Goal: Task Accomplishment & Management: Use online tool/utility

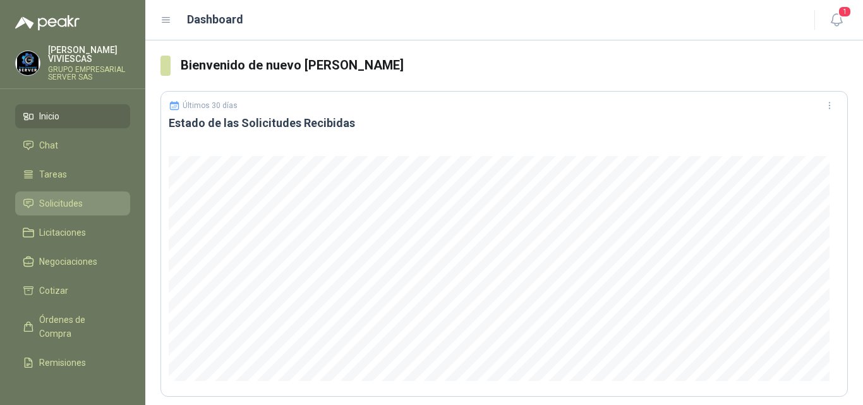
click at [78, 200] on span "Solicitudes" at bounding box center [61, 203] width 44 height 14
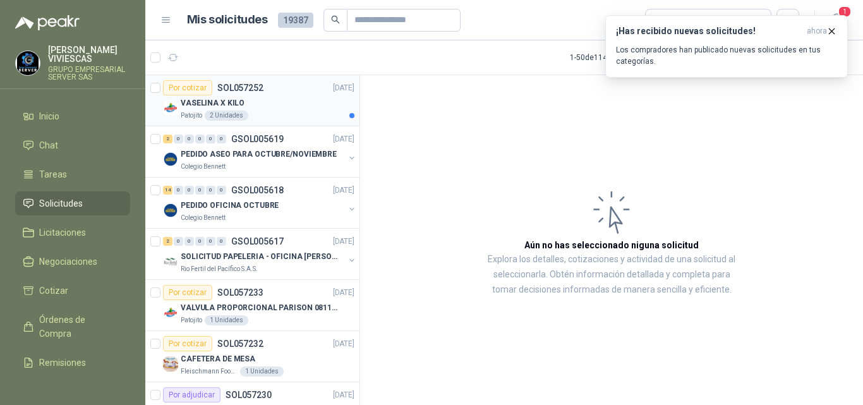
click at [228, 103] on p "VASELINA X KILO" at bounding box center [213, 103] width 64 height 12
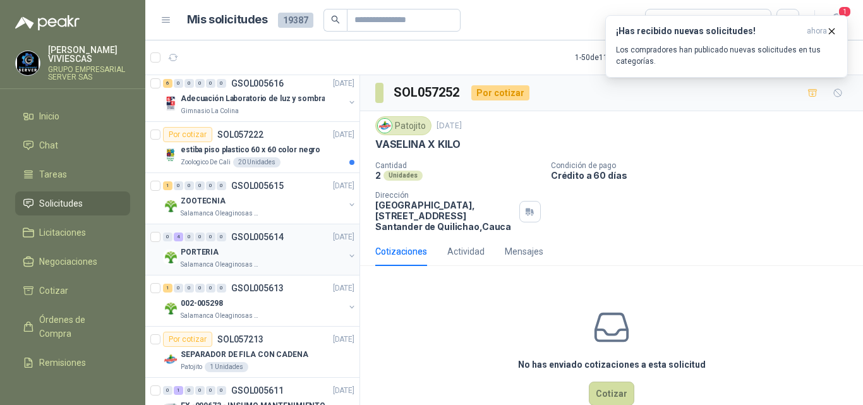
scroll to position [442, 0]
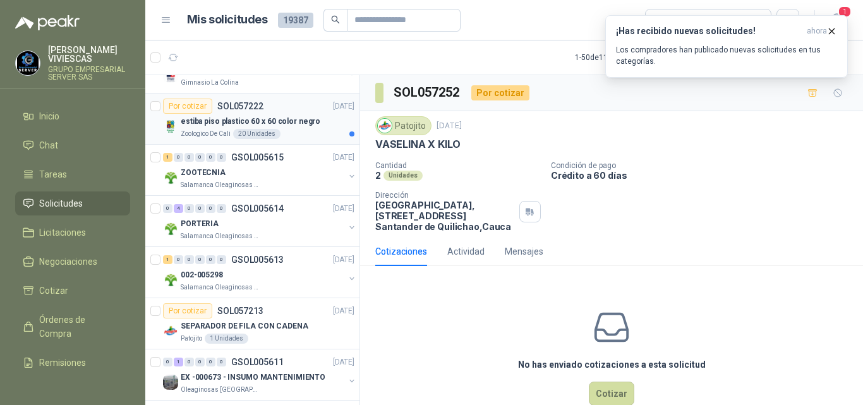
click at [266, 122] on p "estiba piso plastico 60 x 60 color negro" at bounding box center [251, 122] width 140 height 12
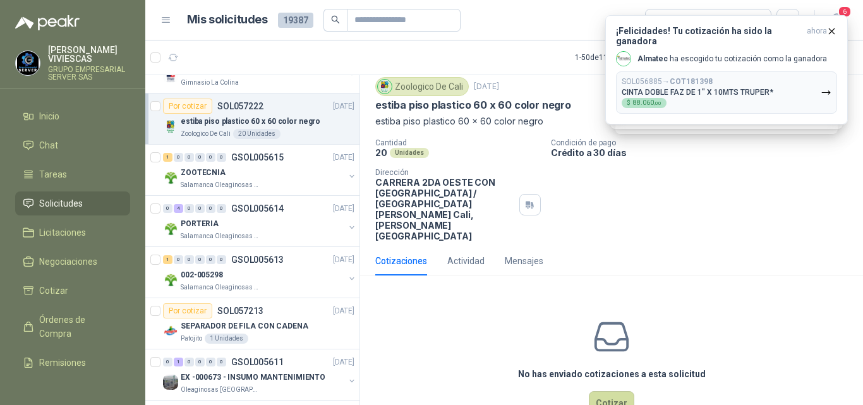
scroll to position [55, 0]
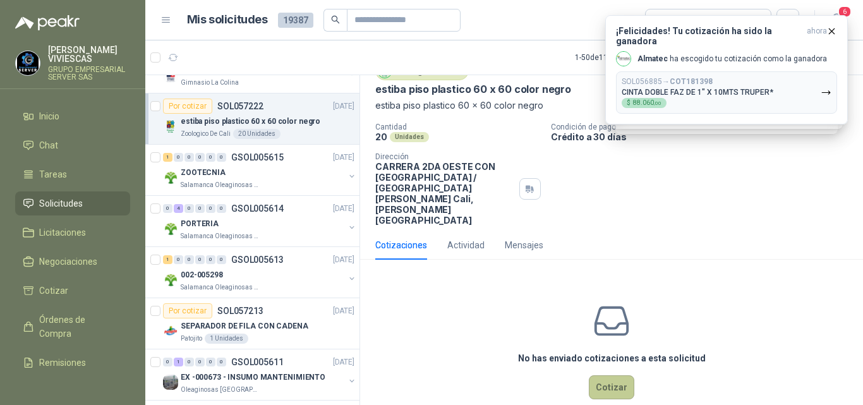
click at [609, 375] on button "Cotizar" at bounding box center [611, 387] width 45 height 24
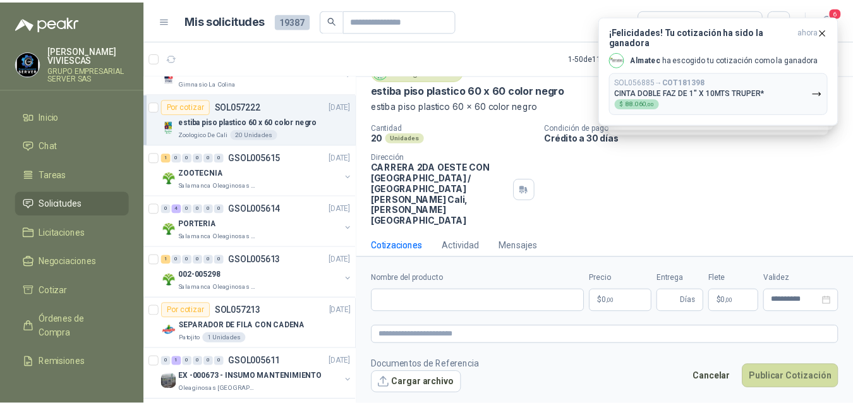
scroll to position [47, 0]
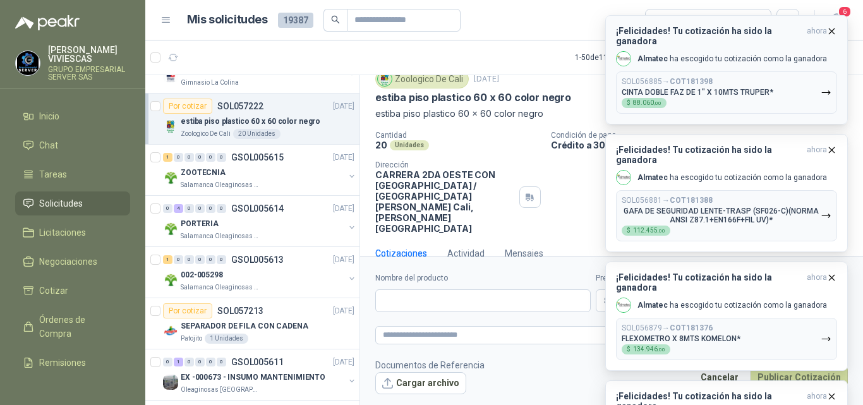
click at [832, 27] on icon "button" at bounding box center [831, 31] width 11 height 11
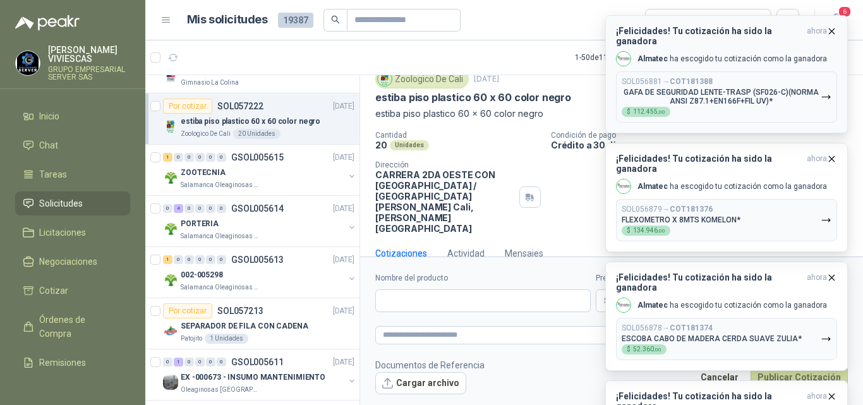
click at [832, 27] on icon "button" at bounding box center [831, 31] width 11 height 11
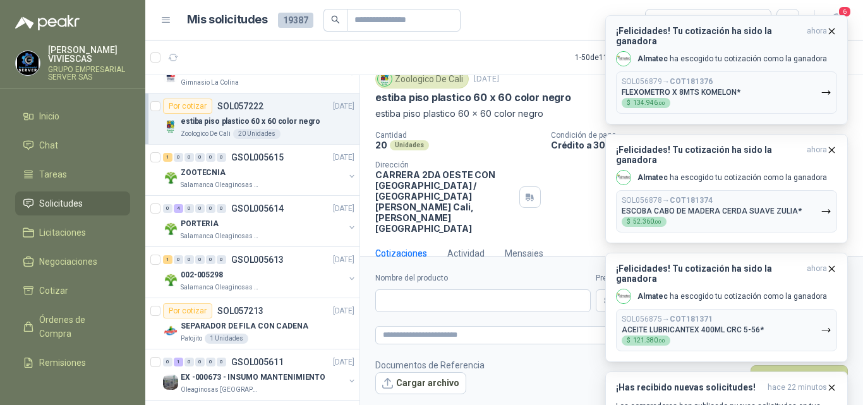
click at [829, 29] on icon "button" at bounding box center [831, 30] width 5 height 5
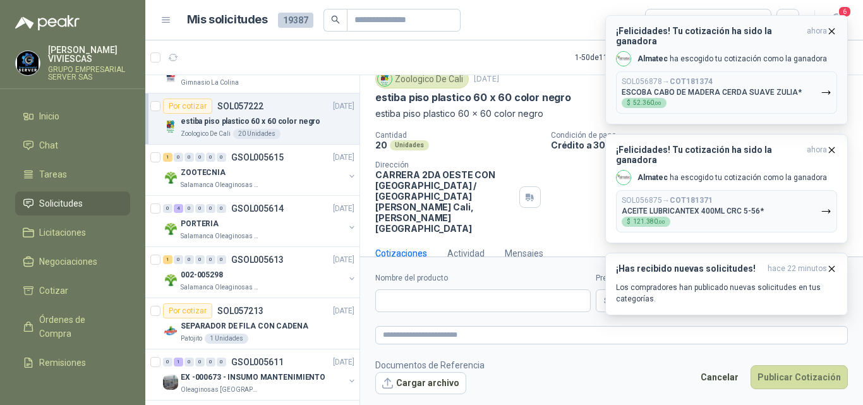
click at [832, 29] on icon "button" at bounding box center [831, 31] width 11 height 11
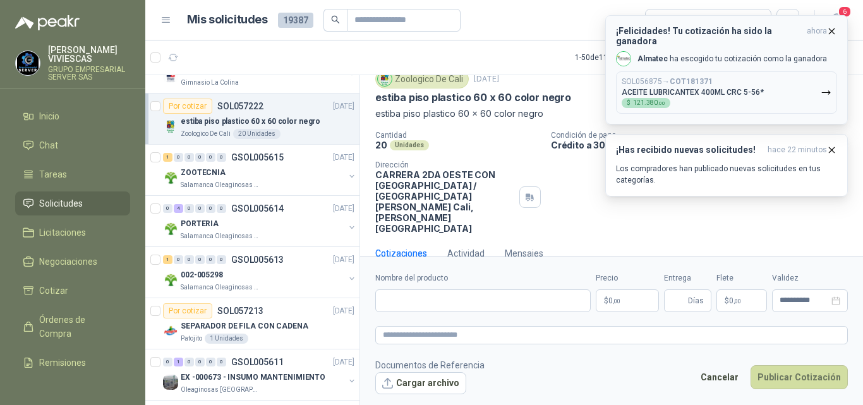
click at [829, 28] on icon "button" at bounding box center [831, 30] width 5 height 5
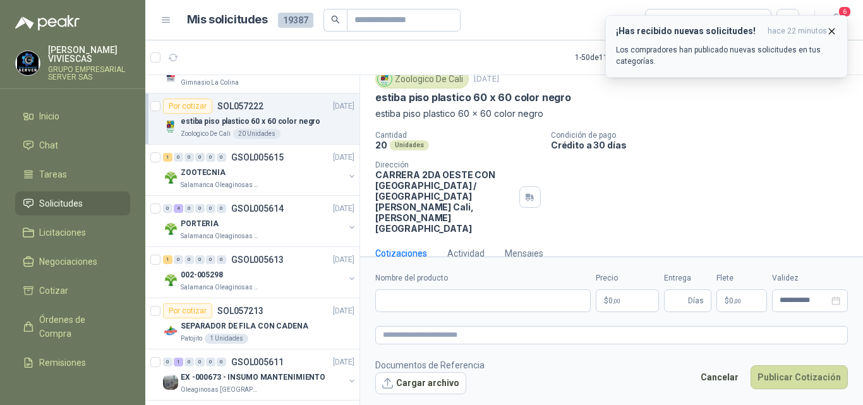
click at [831, 33] on icon "button" at bounding box center [831, 31] width 11 height 11
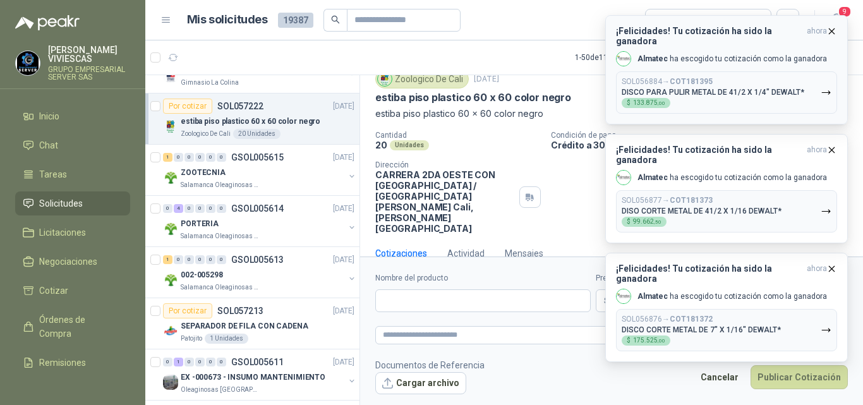
click at [832, 29] on icon "button" at bounding box center [831, 31] width 11 height 11
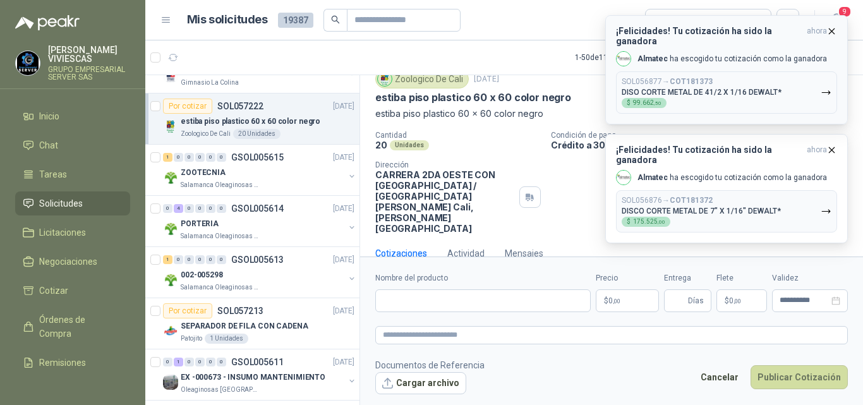
click at [832, 28] on icon "button" at bounding box center [831, 31] width 11 height 11
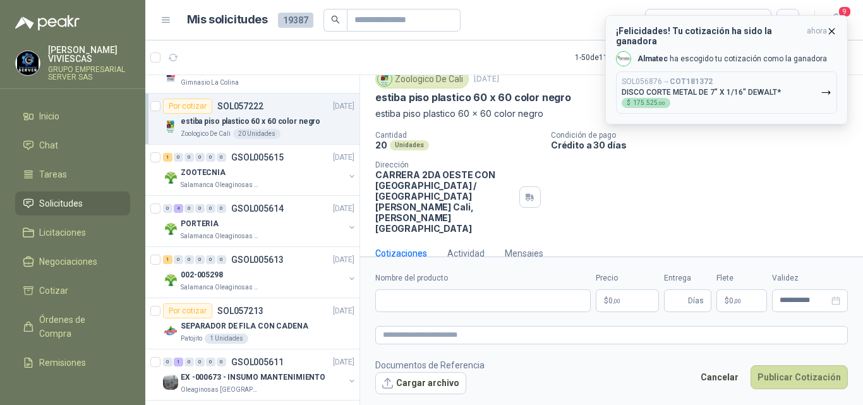
click at [834, 27] on icon "button" at bounding box center [831, 31] width 11 height 11
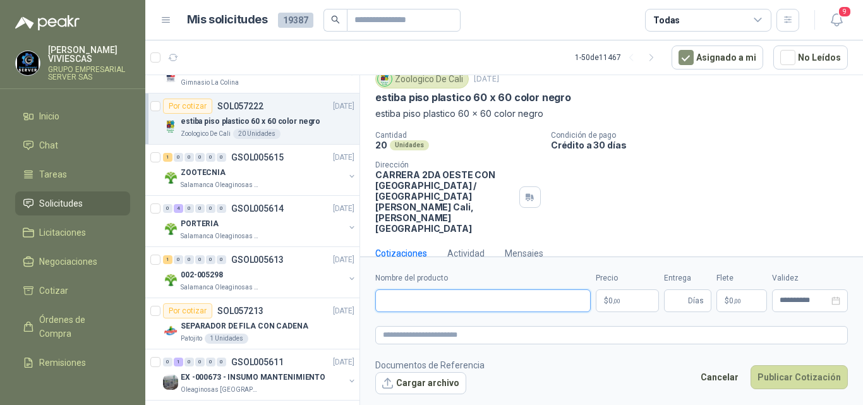
click at [443, 299] on input "Nombre del producto" at bounding box center [482, 300] width 215 height 23
type input "**********"
click at [620, 301] on body "[PERSON_NAME] GRUPO EMPRESARIAL SERVER SAS Inicio Chat Tareas Solicitudes Licit…" at bounding box center [431, 202] width 863 height 405
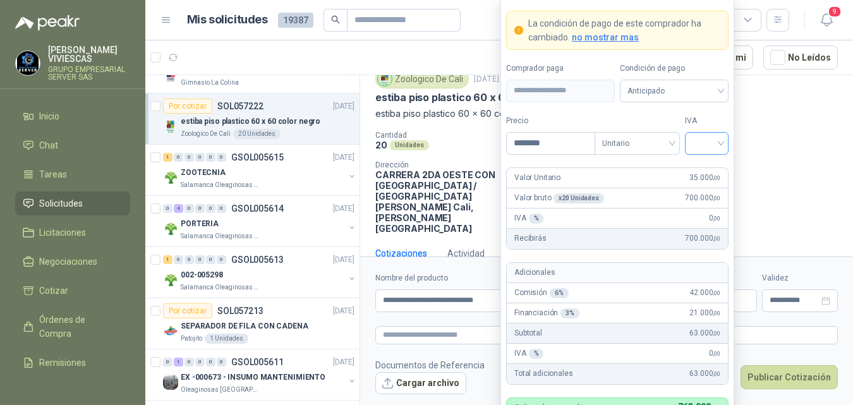
type input "********"
click at [713, 140] on input "search" at bounding box center [706, 142] width 28 height 19
click at [701, 164] on div "19%" at bounding box center [706, 170] width 23 height 14
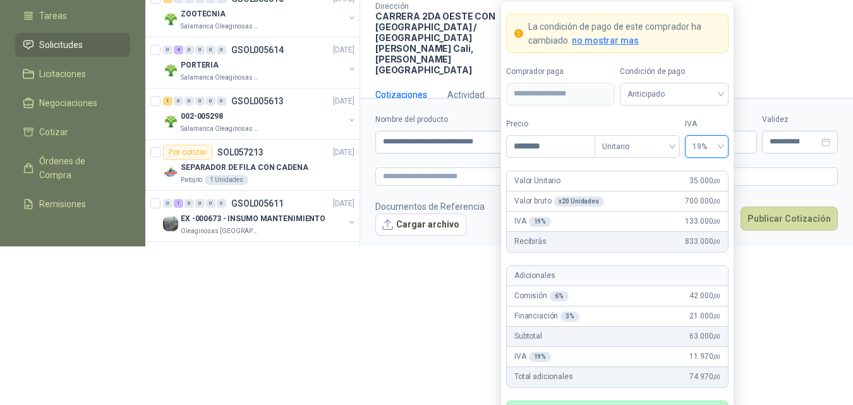
scroll to position [204, 0]
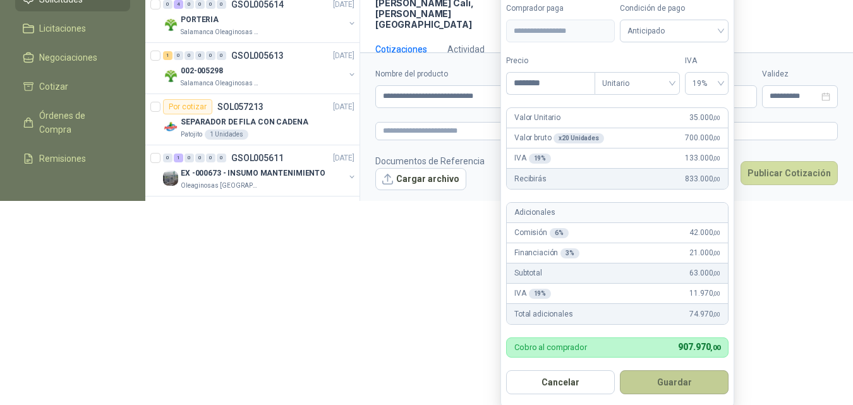
click at [672, 379] on button "Guardar" at bounding box center [674, 382] width 109 height 24
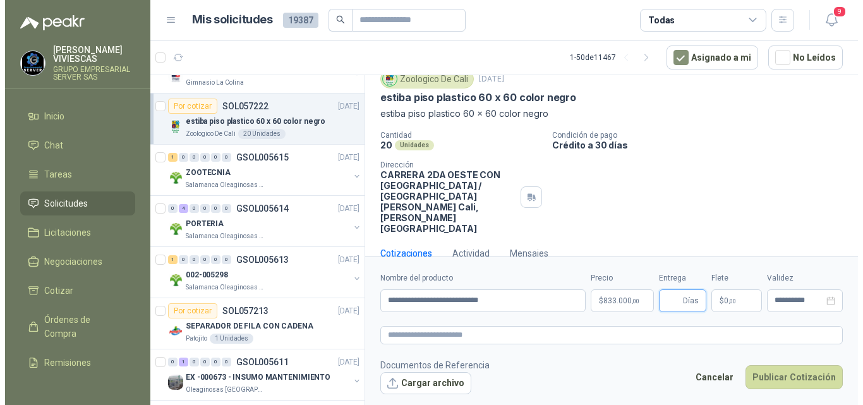
scroll to position [0, 0]
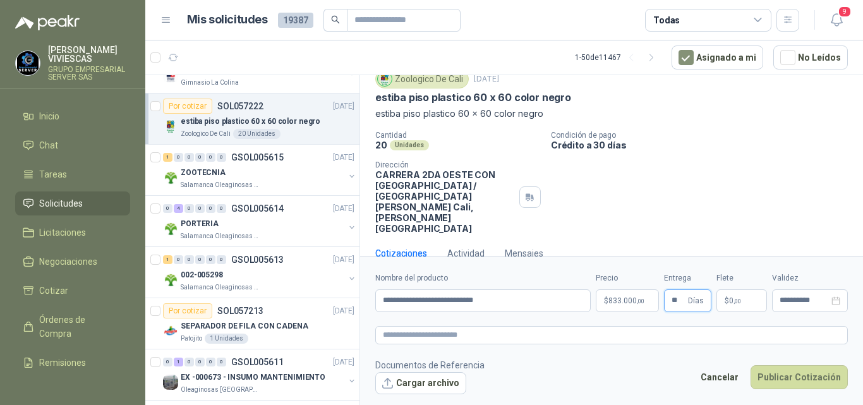
type input "**"
click at [730, 298] on span "0 ,00" at bounding box center [735, 301] width 12 height 8
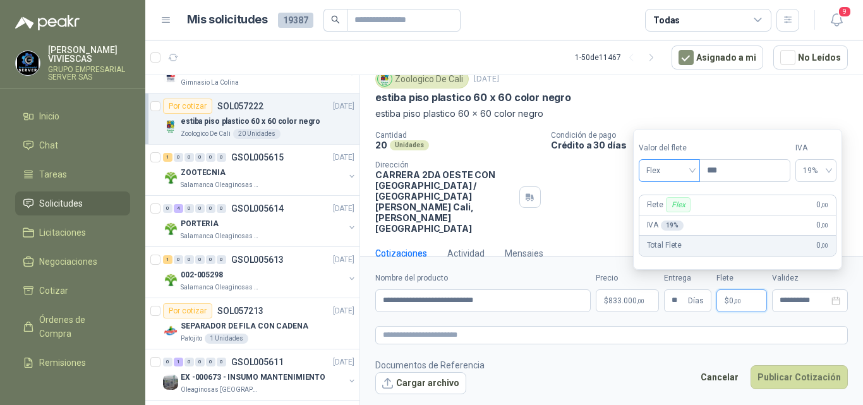
click at [647, 165] on span "Flex" at bounding box center [669, 170] width 46 height 19
click at [656, 217] on div "Incluido" at bounding box center [671, 217] width 44 height 14
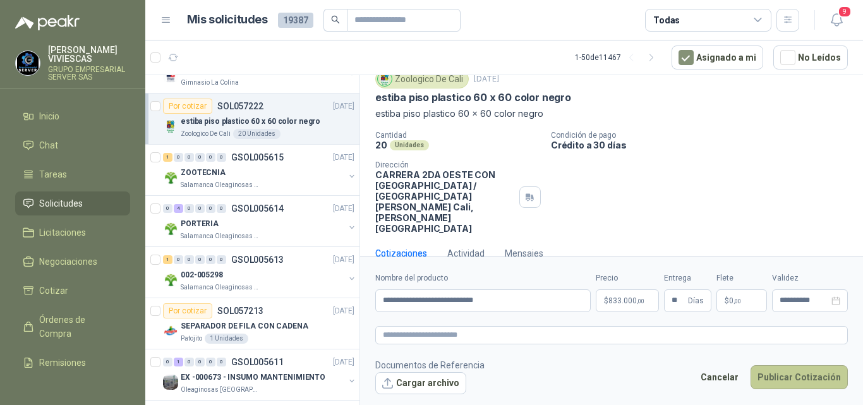
click at [767, 375] on button "Publicar Cotización" at bounding box center [798, 377] width 97 height 24
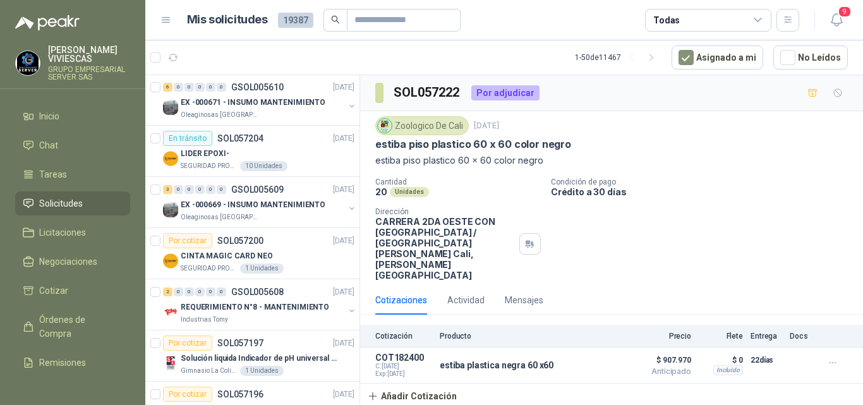
scroll to position [821, 0]
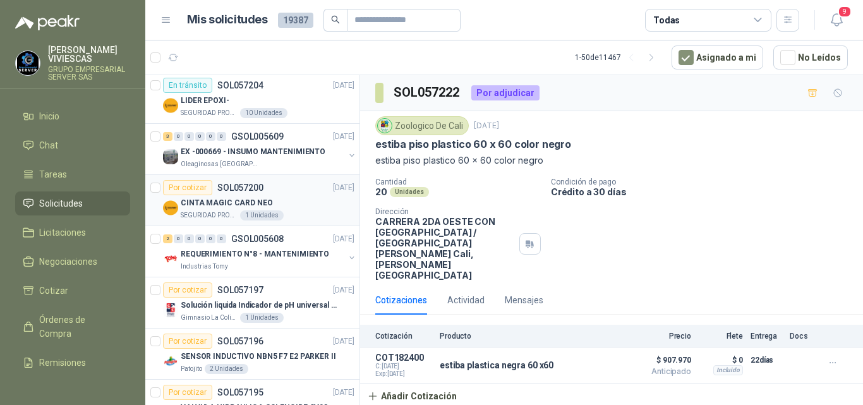
click at [227, 202] on p "CINTA MAGIC CARD NEO" at bounding box center [227, 203] width 92 height 12
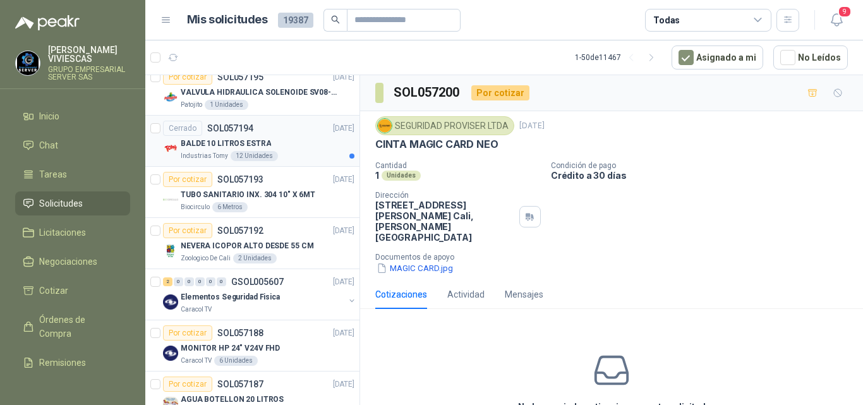
scroll to position [1137, 0]
click at [252, 191] on p "TUBO SANITARIO INX. 304 10" X 6MT" at bounding box center [248, 194] width 135 height 12
